Goal: Task Accomplishment & Management: Manage account settings

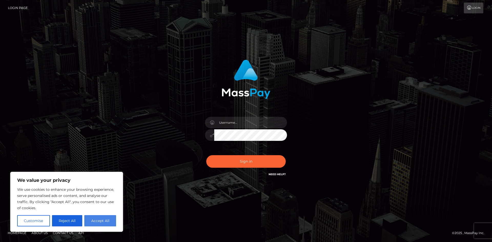
click at [91, 223] on button "Accept All" at bounding box center [100, 220] width 32 height 11
checkbox input "true"
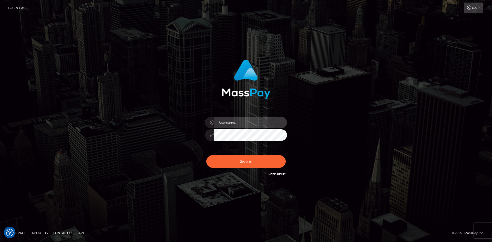
click at [222, 120] on input "text" at bounding box center [250, 123] width 73 height 12
type input "[EMAIL_ADDRESS][DOMAIN_NAME]"
click at [206, 155] on button "Sign in" at bounding box center [245, 161] width 79 height 13
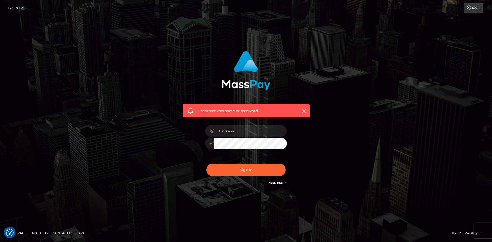
checkbox input "true"
click at [231, 128] on input "text" at bounding box center [250, 131] width 73 height 12
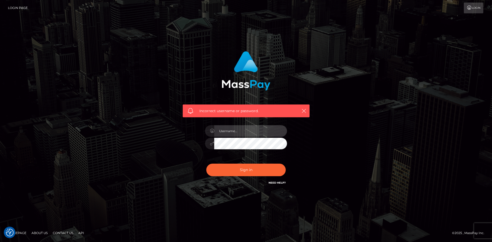
type input "[EMAIL_ADDRESS][DOMAIN_NAME]"
click at [238, 172] on button "Sign in" at bounding box center [245, 170] width 79 height 13
click at [232, 129] on input "text" at bounding box center [250, 131] width 73 height 12
type input "[EMAIL_ADDRESS][DOMAIN_NAME]"
click at [240, 170] on button "Sign in" at bounding box center [245, 170] width 79 height 13
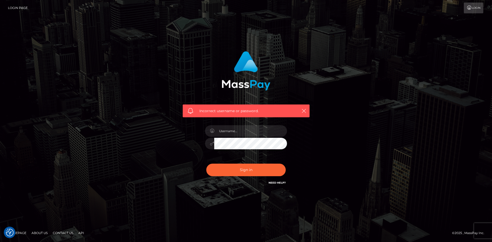
checkbox input "true"
click at [231, 129] on input "text" at bounding box center [250, 131] width 73 height 12
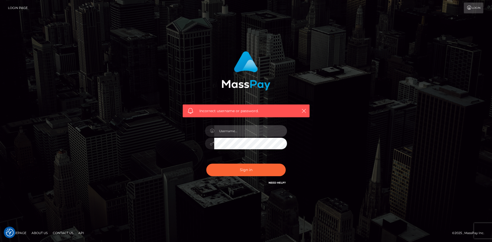
type input "[EMAIL_ADDRESS][DOMAIN_NAME]"
drag, startPoint x: 353, startPoint y: 121, endPoint x: 291, endPoint y: 138, distance: 65.1
click at [353, 121] on div "Incorrect username or password. daphneapollo@protonmail.ch" at bounding box center [246, 120] width 292 height 147
click at [244, 172] on button "Sign in" at bounding box center [245, 170] width 79 height 13
click at [230, 130] on input "text" at bounding box center [250, 131] width 73 height 12
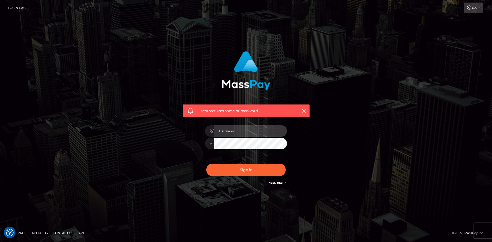
type input "[EMAIL_ADDRESS][DOMAIN_NAME]"
click at [350, 123] on div "Incorrect username or password. [EMAIL_ADDRESS][DOMAIN_NAME]" at bounding box center [246, 120] width 292 height 147
click at [240, 168] on button "Sign in" at bounding box center [245, 170] width 79 height 13
click at [235, 132] on input "text" at bounding box center [250, 131] width 73 height 12
type input "[EMAIL_ADDRESS][DOMAIN_NAME]"
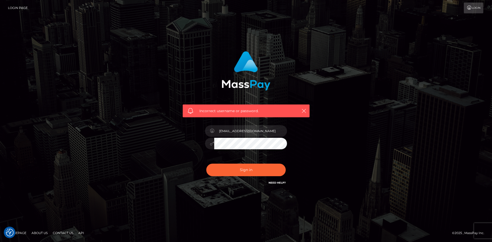
click at [206, 164] on button "Sign in" at bounding box center [245, 170] width 79 height 13
click at [237, 127] on input "text" at bounding box center [250, 131] width 73 height 12
type input "[EMAIL_ADDRESS][DOMAIN_NAME]"
click at [206, 164] on button "Sign in" at bounding box center [245, 170] width 79 height 13
click at [239, 132] on input "text" at bounding box center [250, 131] width 73 height 12
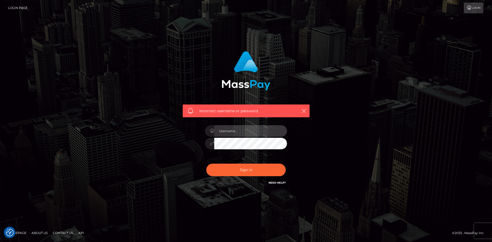
paste input "[EMAIL_ADDRESS][DOMAIN_NAME]"
type input "[EMAIL_ADDRESS][DOMAIN_NAME]"
click at [242, 167] on button "Sign in" at bounding box center [245, 170] width 79 height 13
click at [238, 110] on span "Incorrect username or password." at bounding box center [245, 110] width 93 height 5
click at [279, 183] on link "Need Help?" at bounding box center [276, 182] width 17 height 3
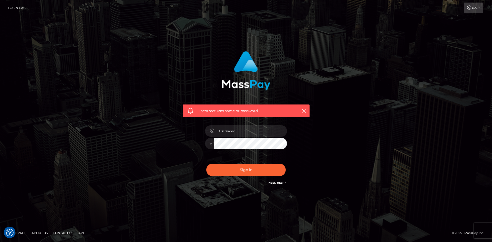
click at [388, 116] on div "Incorrect username or password." at bounding box center [246, 120] width 292 height 147
click at [469, 6] on icon at bounding box center [468, 8] width 5 height 4
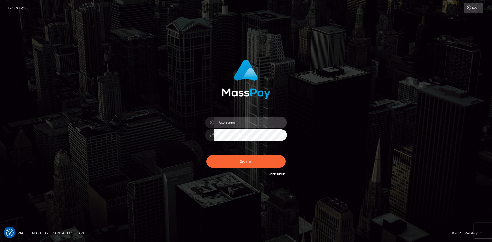
click at [245, 121] on input "text" at bounding box center [250, 123] width 73 height 12
type input "daphneapollo@protonmail.ch"
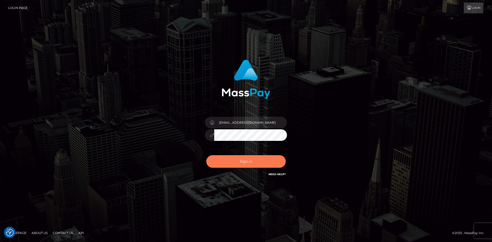
click at [238, 158] on button "Sign in" at bounding box center [245, 161] width 79 height 13
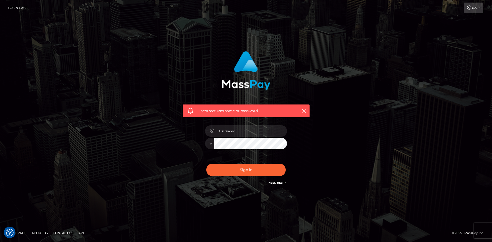
checkbox input "true"
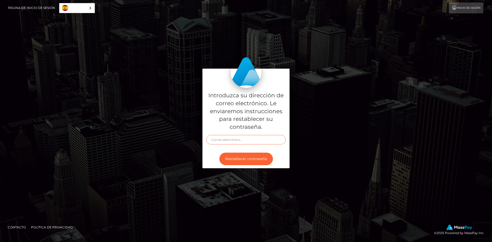
paste input "daphneapollo@protonmail.ch"
type input "daphneapollo@protonmail.ch"
click at [248, 156] on button "Restablecer contraseña" at bounding box center [246, 159] width 54 height 13
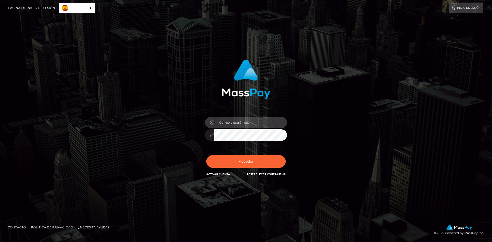
click at [251, 124] on input "email" at bounding box center [250, 123] width 73 height 12
type input "daphneapollo@protonmail.ch"
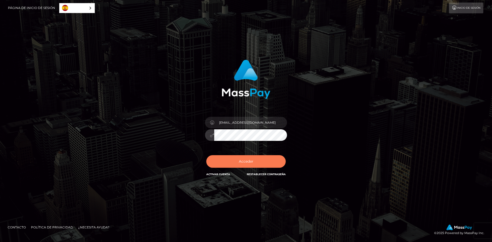
click at [242, 163] on button "Acceder" at bounding box center [245, 161] width 79 height 13
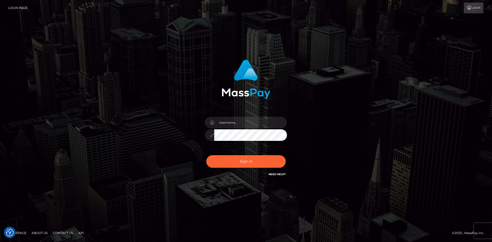
checkbox input "true"
click at [227, 121] on input "text" at bounding box center [250, 123] width 73 height 12
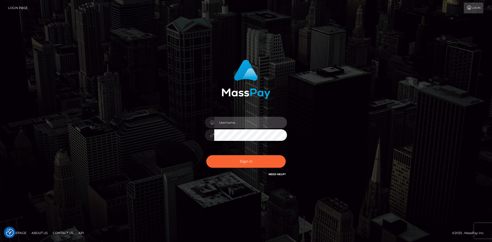
type input "[EMAIL_ADDRESS][DOMAIN_NAME]"
click at [206, 155] on button "Sign in" at bounding box center [245, 161] width 79 height 13
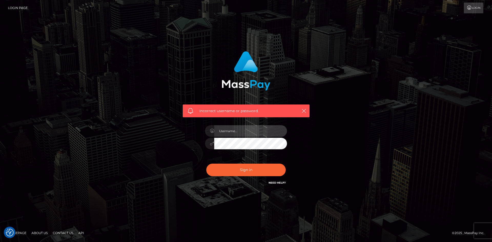
click at [228, 131] on input "text" at bounding box center [250, 131] width 73 height 12
type input "[EMAIL_ADDRESS][DOMAIN_NAME]"
click at [242, 165] on button "Sign in" at bounding box center [245, 170] width 79 height 13
click at [232, 131] on input "text" at bounding box center [250, 131] width 73 height 12
type input "daphneapollo@protonmail.ch"
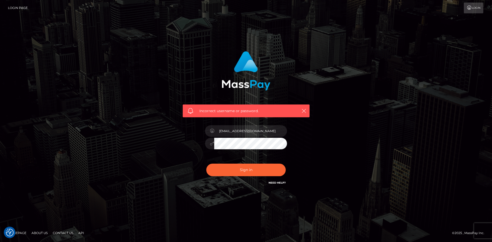
click at [25, 8] on link "Login Page" at bounding box center [18, 8] width 20 height 11
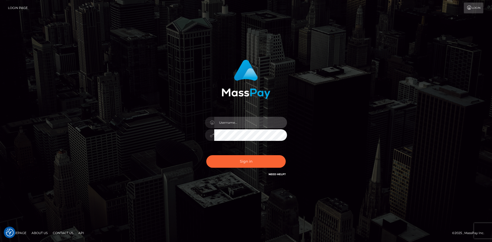
click at [231, 124] on input "text" at bounding box center [250, 123] width 73 height 12
type input "daphneapollo@protonmail.ch"
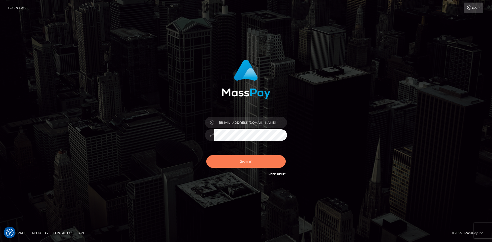
click at [236, 157] on button "Sign in" at bounding box center [245, 161] width 79 height 13
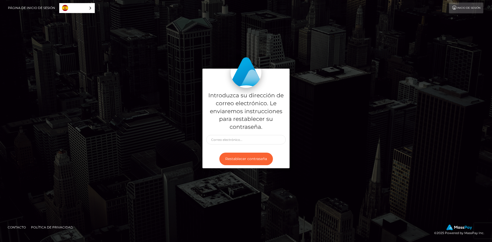
click at [89, 52] on div "Introduzca su dirección de correo electrónico. Le enviaremos instrucciones para…" at bounding box center [246, 121] width 492 height 182
click at [41, 50] on div "Introduzca su dirección de correo electrónico. Le enviaremos instrucciones para…" at bounding box center [246, 121] width 492 height 182
click at [31, 8] on link "Página de inicio de sesión" at bounding box center [31, 8] width 47 height 11
click at [225, 138] on input "text" at bounding box center [245, 139] width 79 height 9
type input "[EMAIL_ADDRESS][DOMAIN_NAME]"
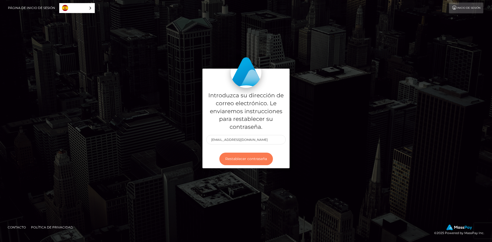
click at [234, 160] on button "Restablecer contraseña" at bounding box center [246, 159] width 54 height 13
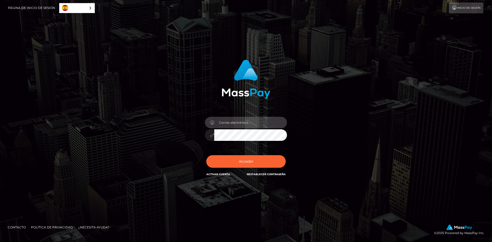
click at [230, 123] on input "email" at bounding box center [250, 123] width 73 height 12
type input "[EMAIL_ADDRESS][DOMAIN_NAME]"
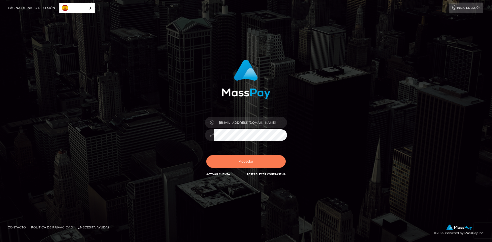
click at [252, 162] on button "Acceder" at bounding box center [245, 161] width 79 height 13
